Goal: Information Seeking & Learning: Stay updated

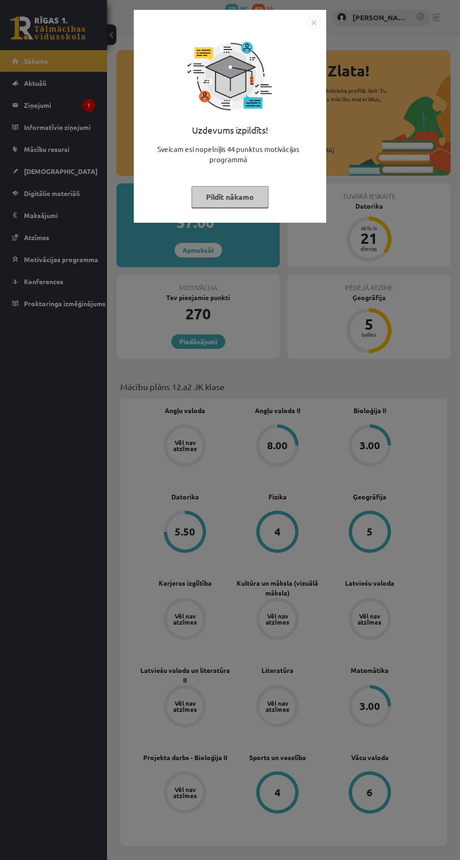
click at [316, 27] on img "Close" at bounding box center [313, 22] width 14 height 14
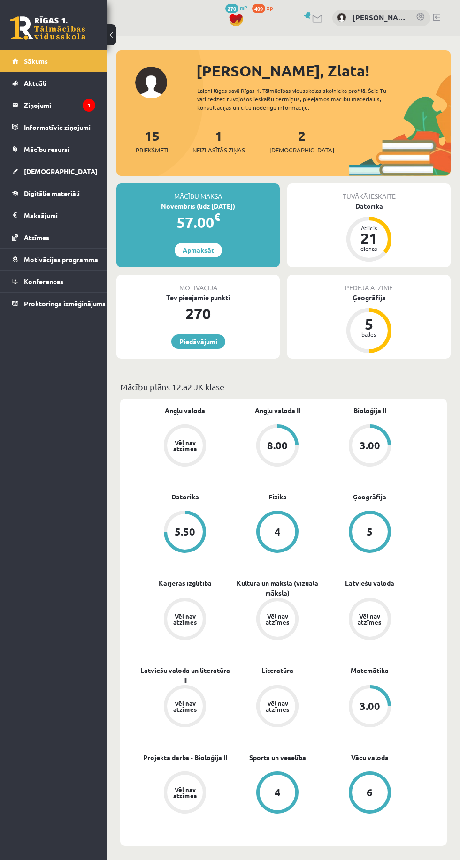
click at [15, 102] on link "Ziņojumi 1" at bounding box center [53, 105] width 83 height 22
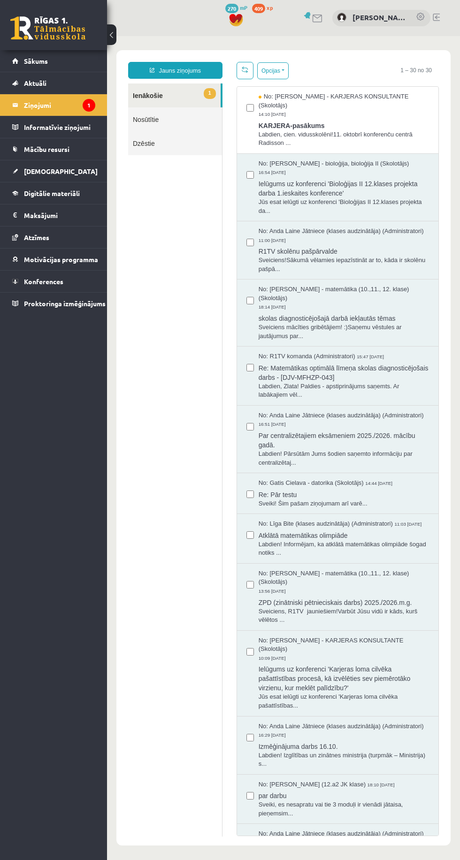
click at [356, 130] on span "Labdien, cien. vidusskolēni!11. oktobrī konferenču centrā Radisson ..." at bounding box center [343, 138] width 170 height 17
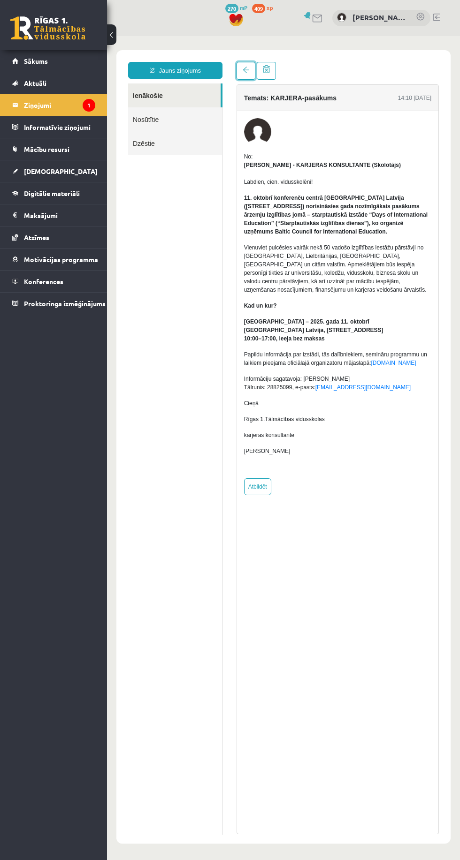
click at [242, 70] on span at bounding box center [245, 70] width 7 height 7
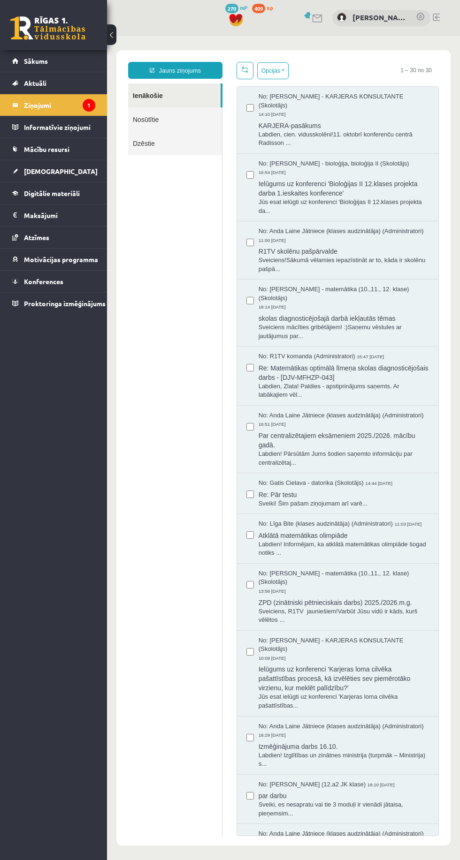
click at [343, 109] on div "No: [PERSON_NAME] - KARJERAS KONSULTANTE (Skolotājs) 14:10 [DATE]" at bounding box center [343, 105] width 170 height 26
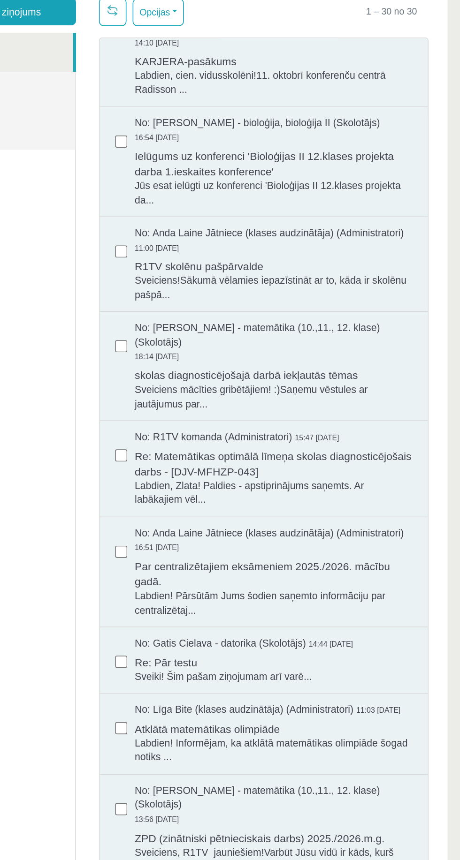
scroll to position [27, 0]
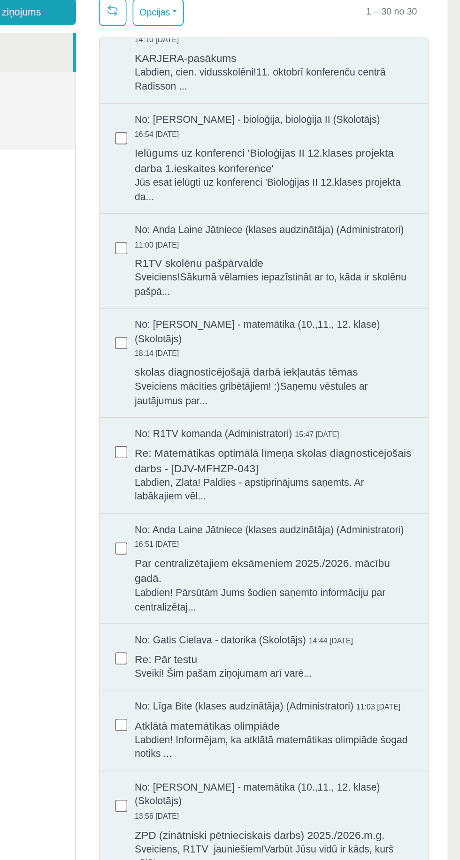
click at [178, 137] on span "R1TV skolēnu pašpārvalde" at bounding box center [125, 143] width 170 height 12
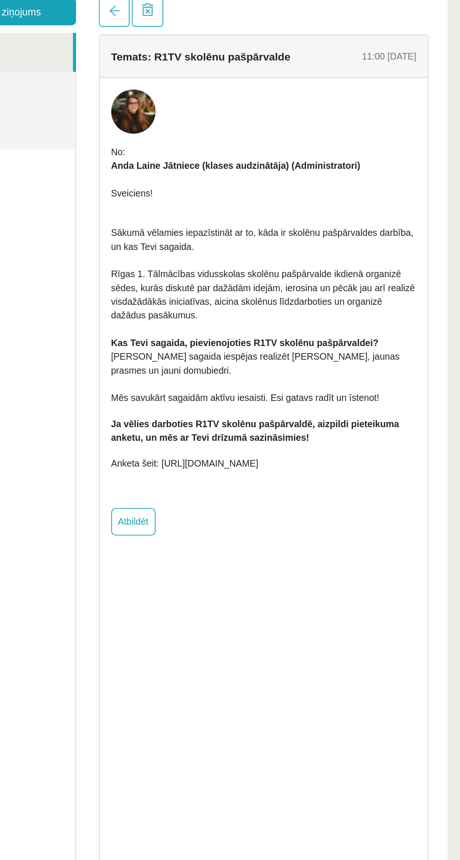
scroll to position [0, 0]
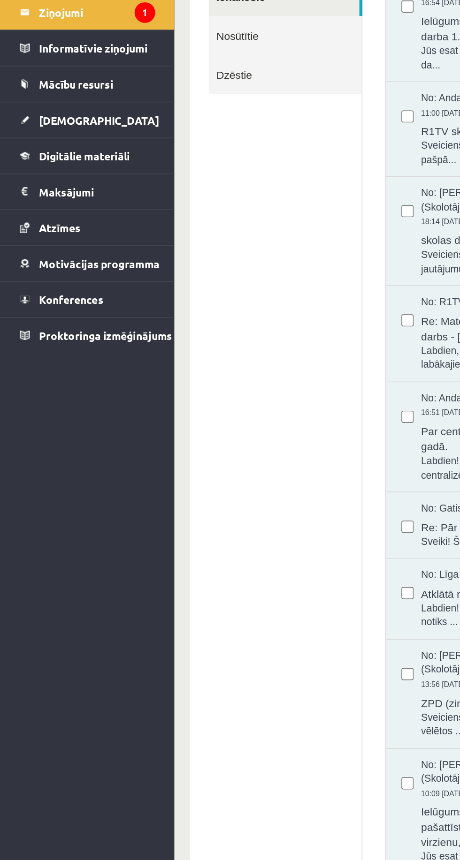
click at [79, 130] on legend "Informatīvie ziņojumi 0" at bounding box center [59, 127] width 71 height 22
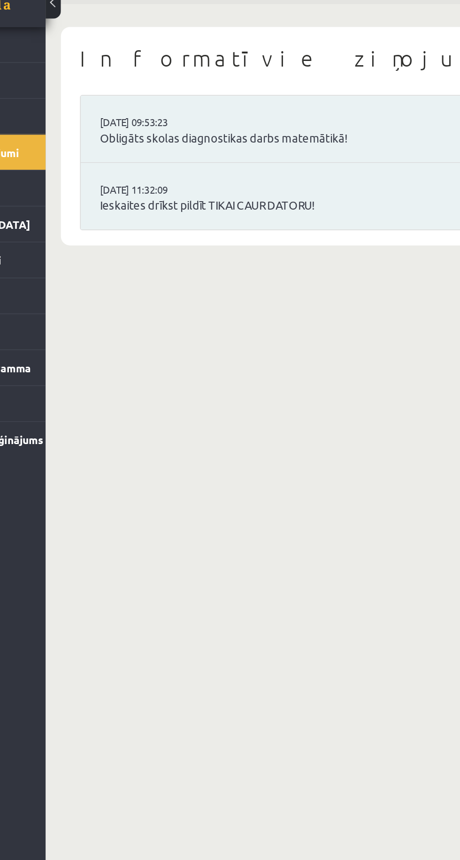
click at [265, 115] on link "Obligāts skolas diagnostikas darbs matemātikā!" at bounding box center [283, 118] width 286 height 11
